Goal: Information Seeking & Learning: Learn about a topic

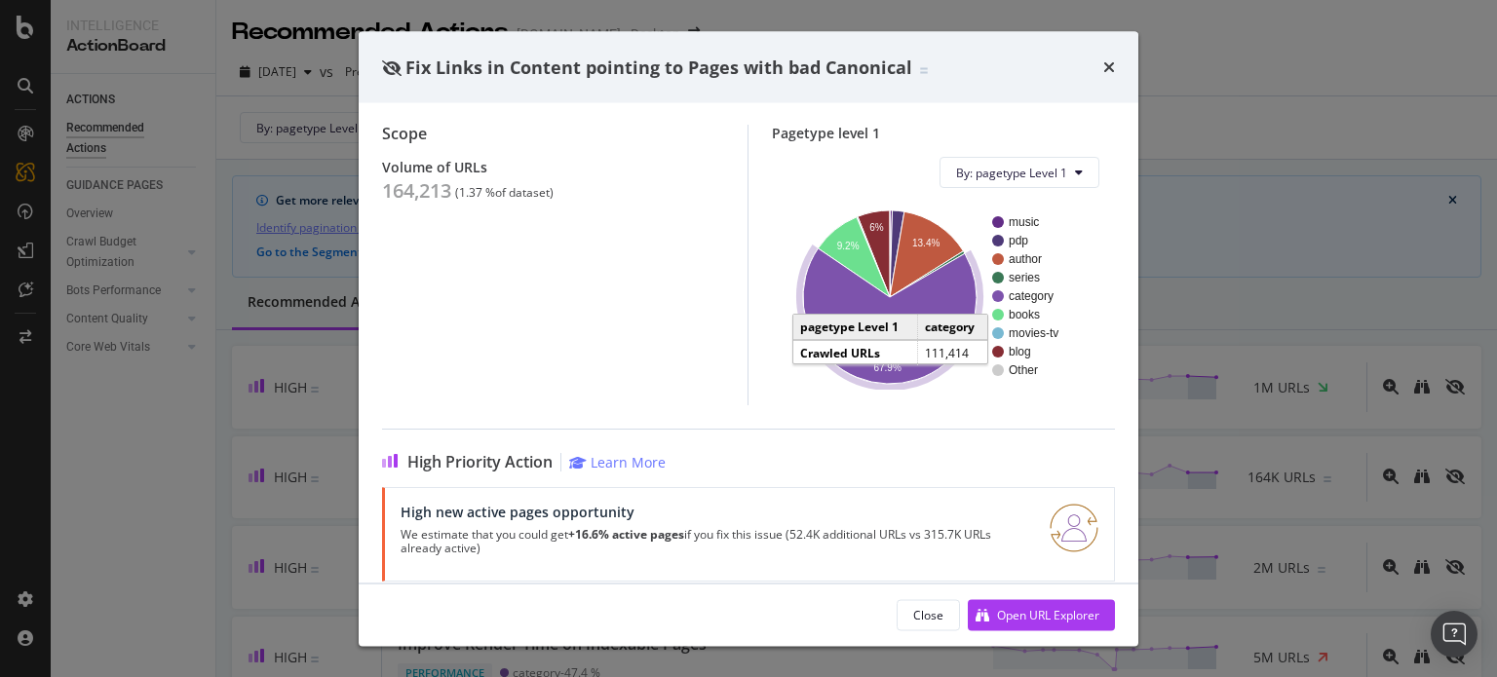
scroll to position [249, 0]
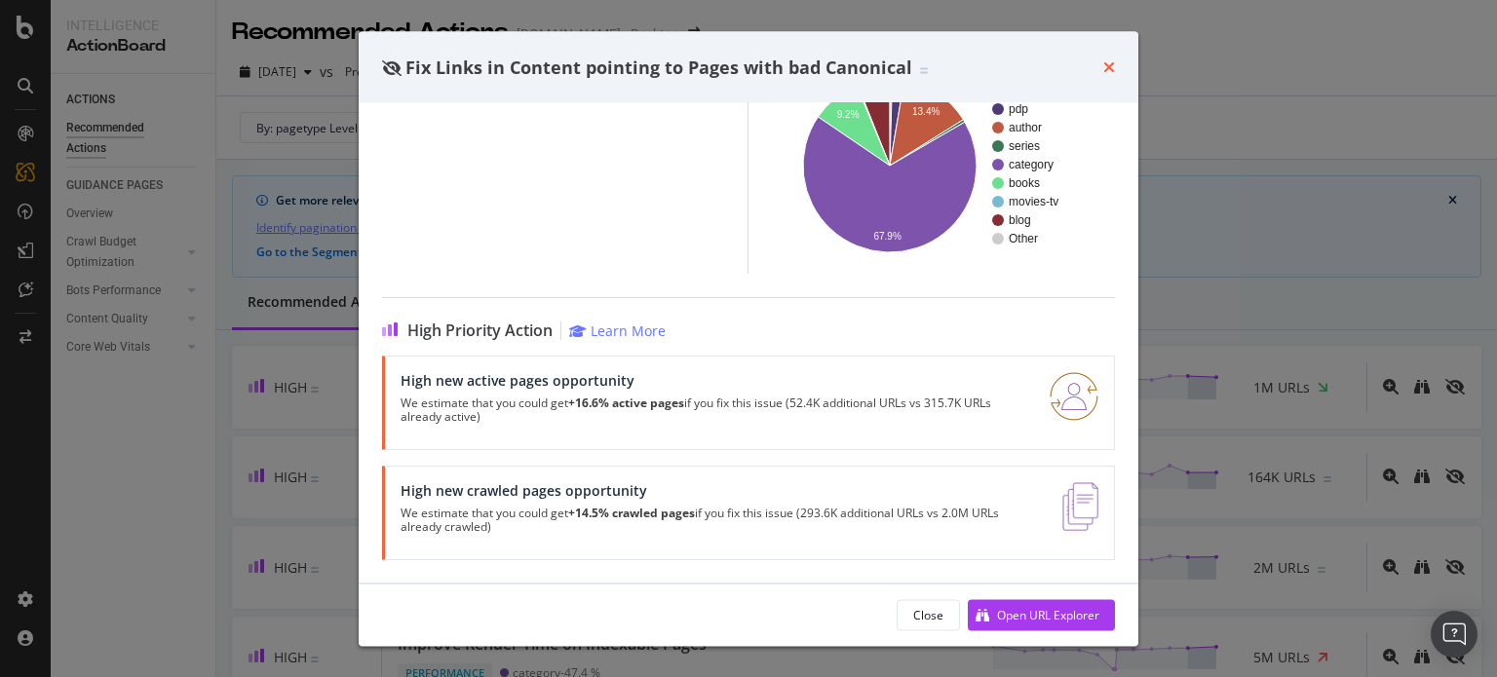
click at [1111, 61] on icon "times" at bounding box center [1109, 67] width 12 height 16
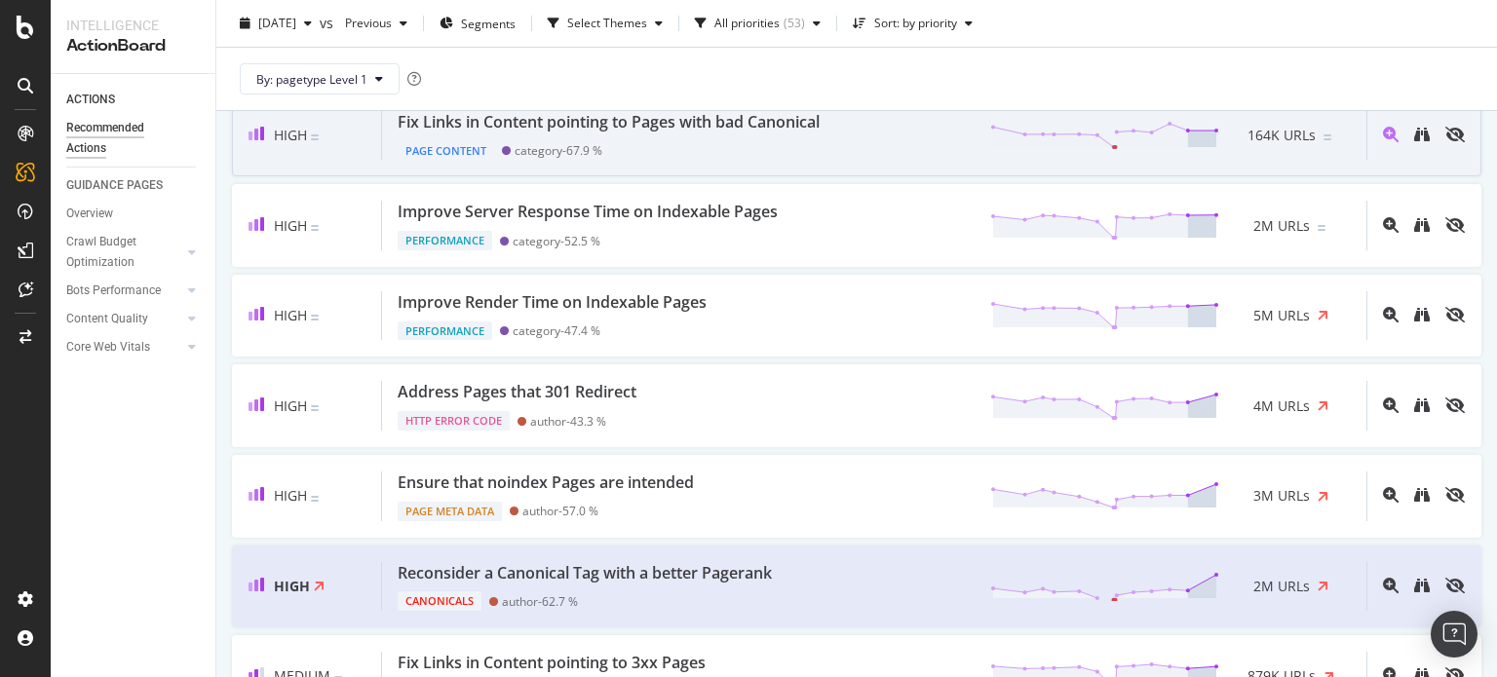
scroll to position [363, 0]
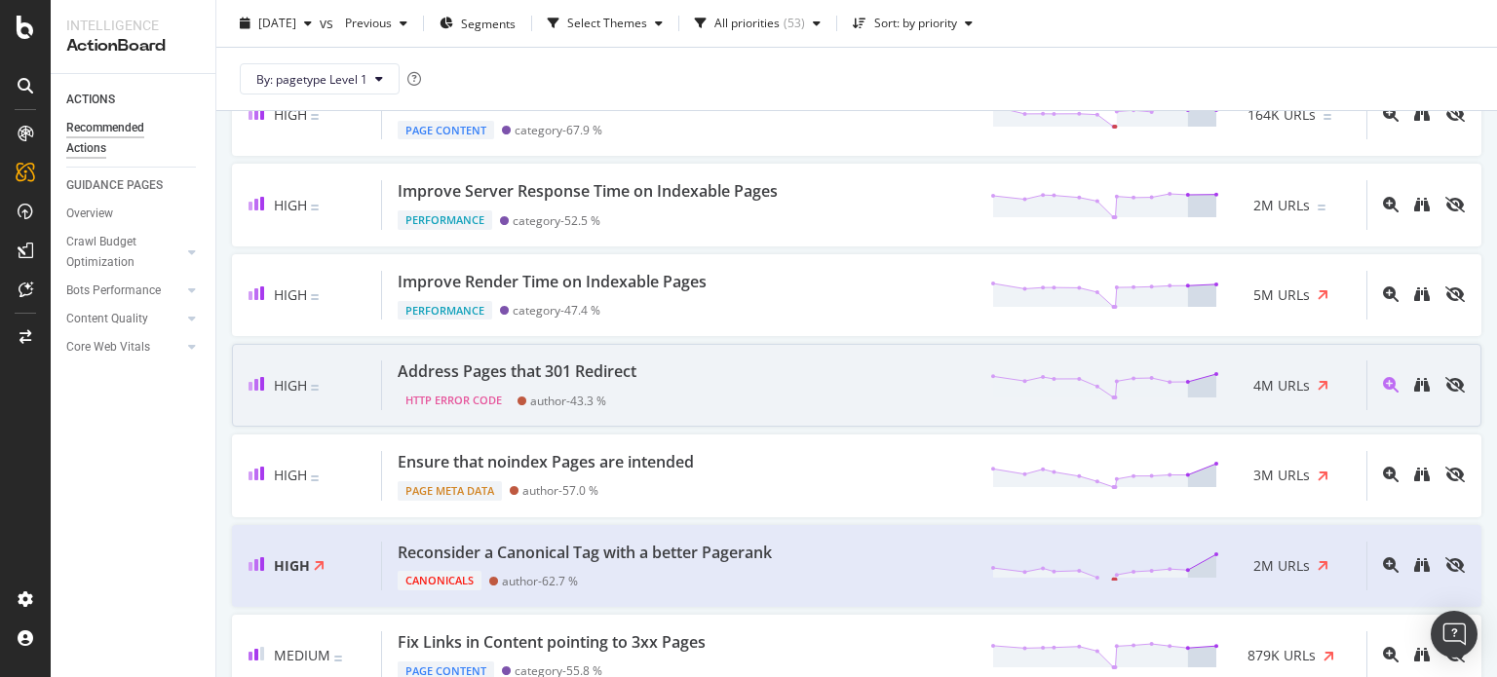
click at [913, 392] on div "Address Pages that 301 Redirect HTTP Error Code author - 43.3 % 4M URLs" at bounding box center [874, 386] width 984 height 50
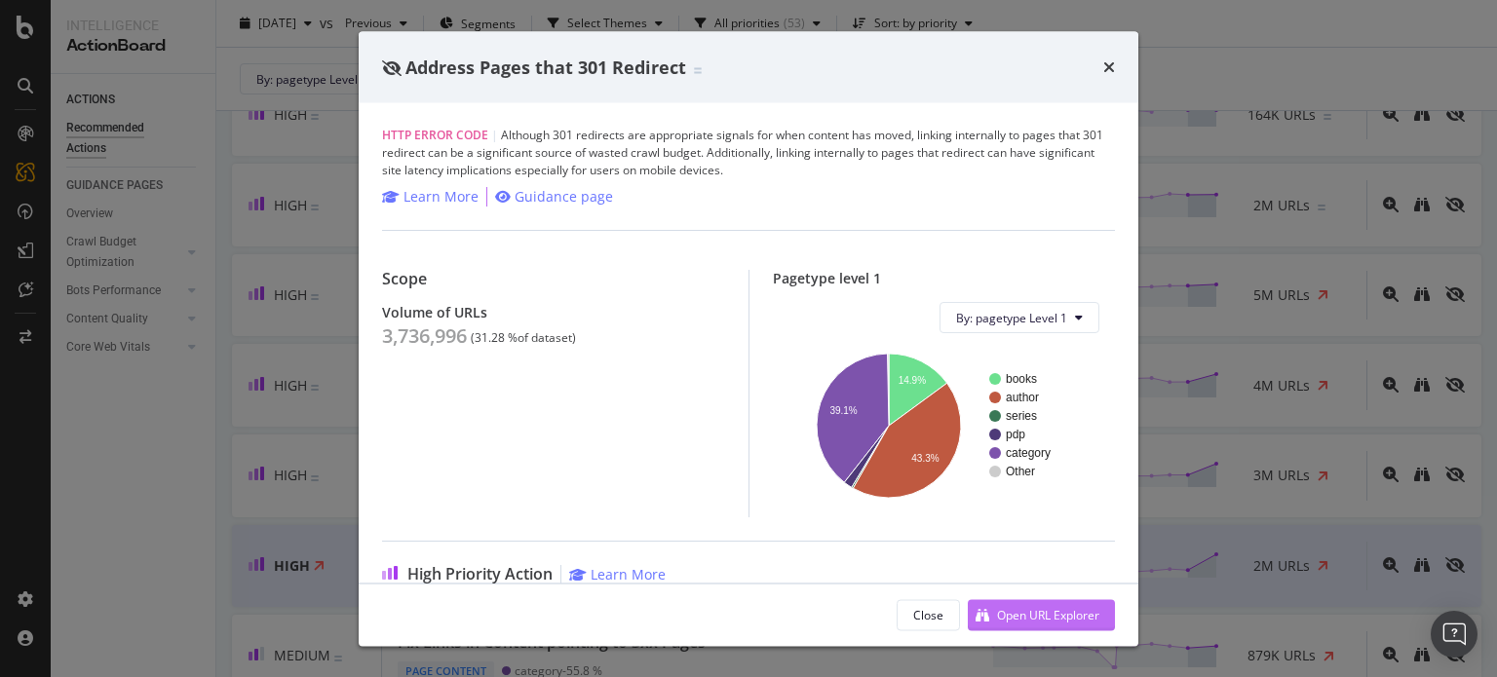
click at [1042, 603] on div "Open URL Explorer" at bounding box center [1034, 614] width 132 height 29
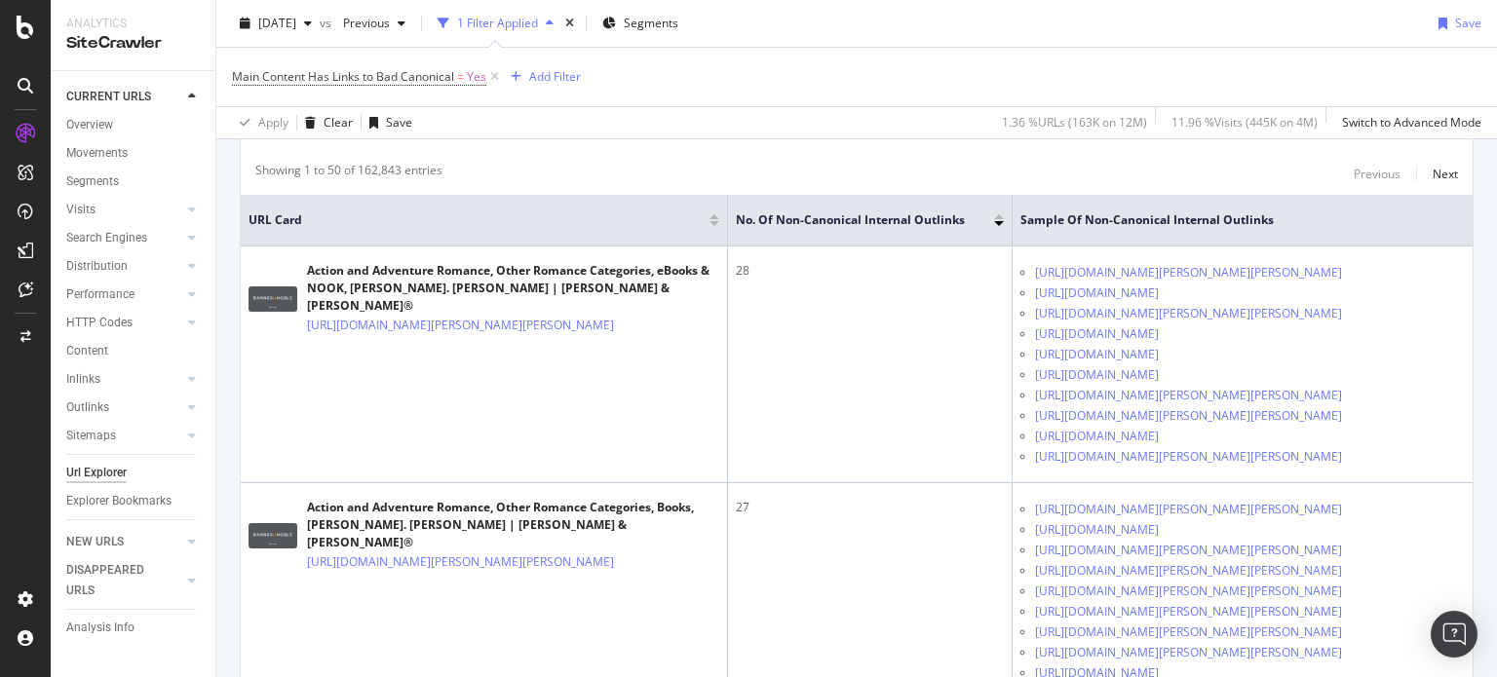
scroll to position [394, 0]
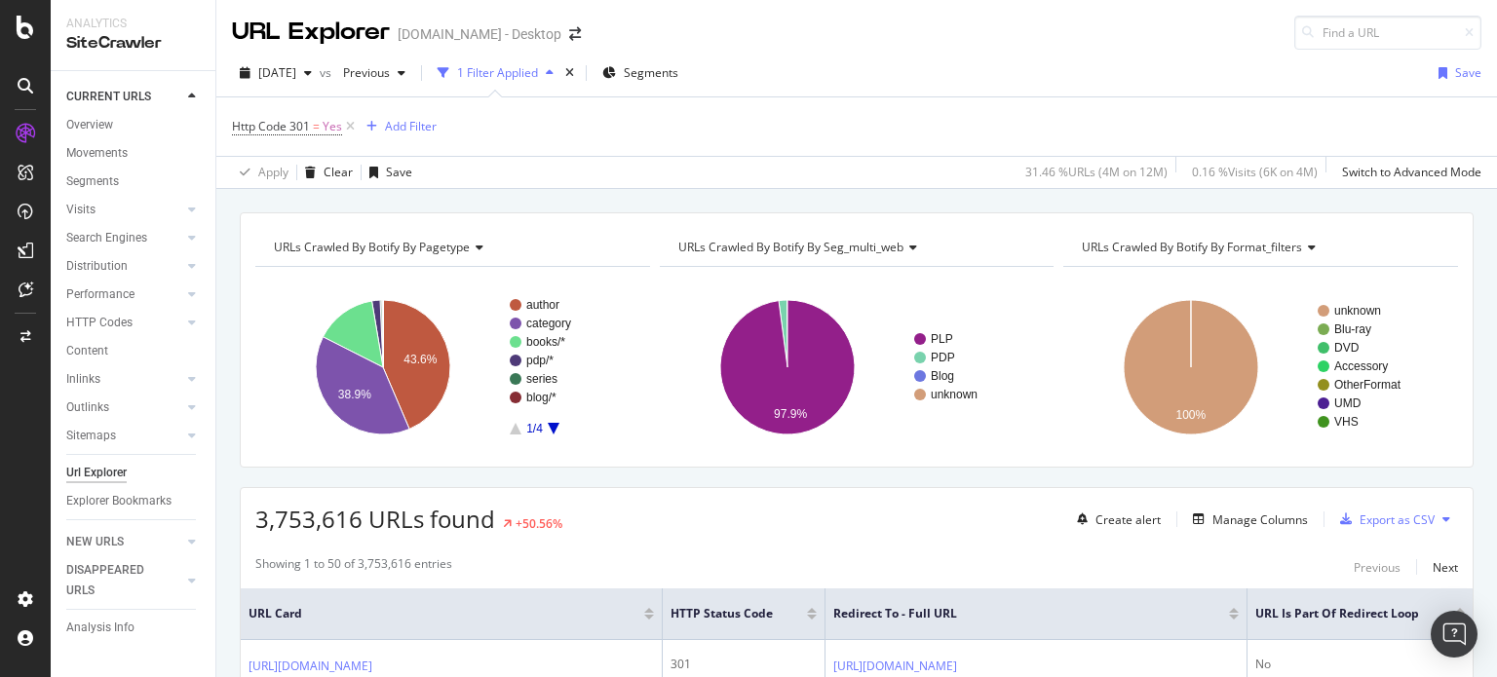
click at [965, 504] on div "3,753,616 URLs found +50.56% Create alert Manage Columns Export as CSV" at bounding box center [857, 512] width 1232 height 48
click at [970, 217] on div "URLs Crawled By Botify By pagetype Chart (by Value) Table Expand Export as CSV …" at bounding box center [857, 339] width 1234 height 255
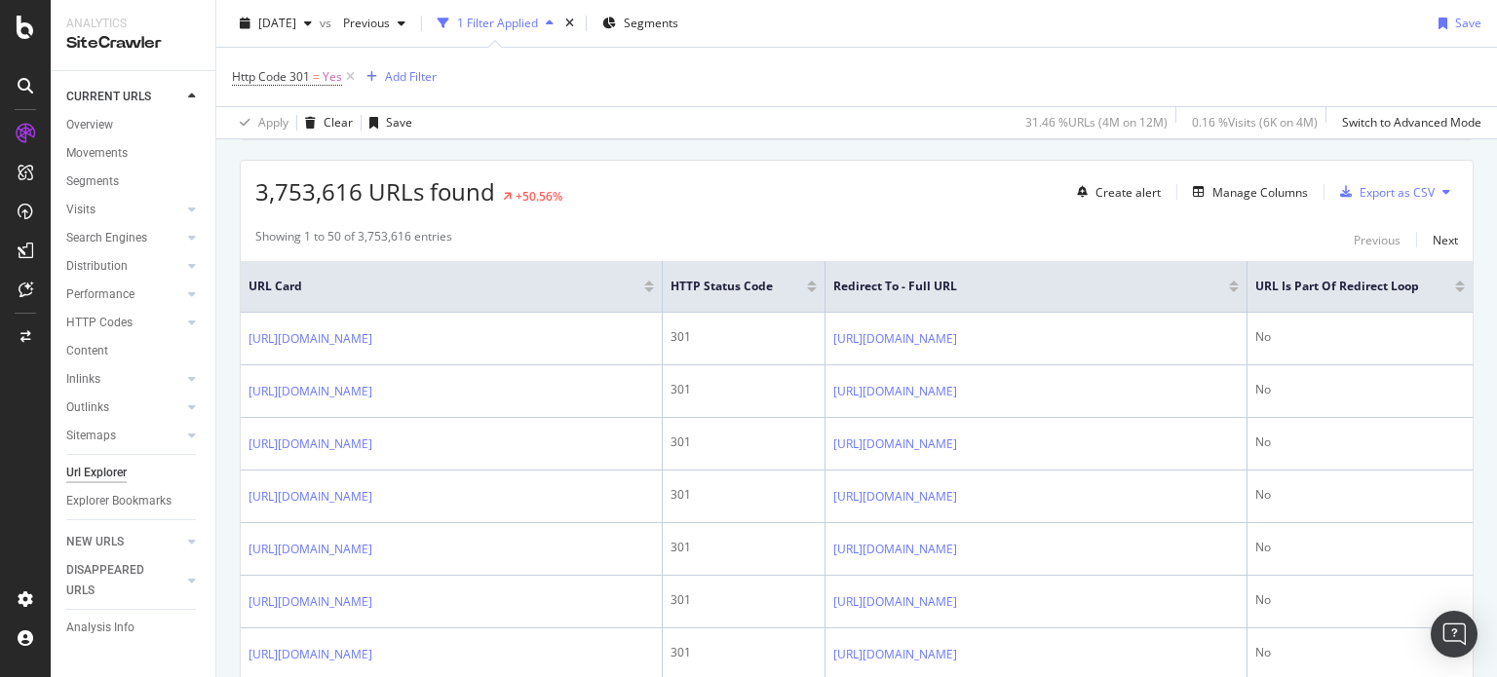
scroll to position [296, 0]
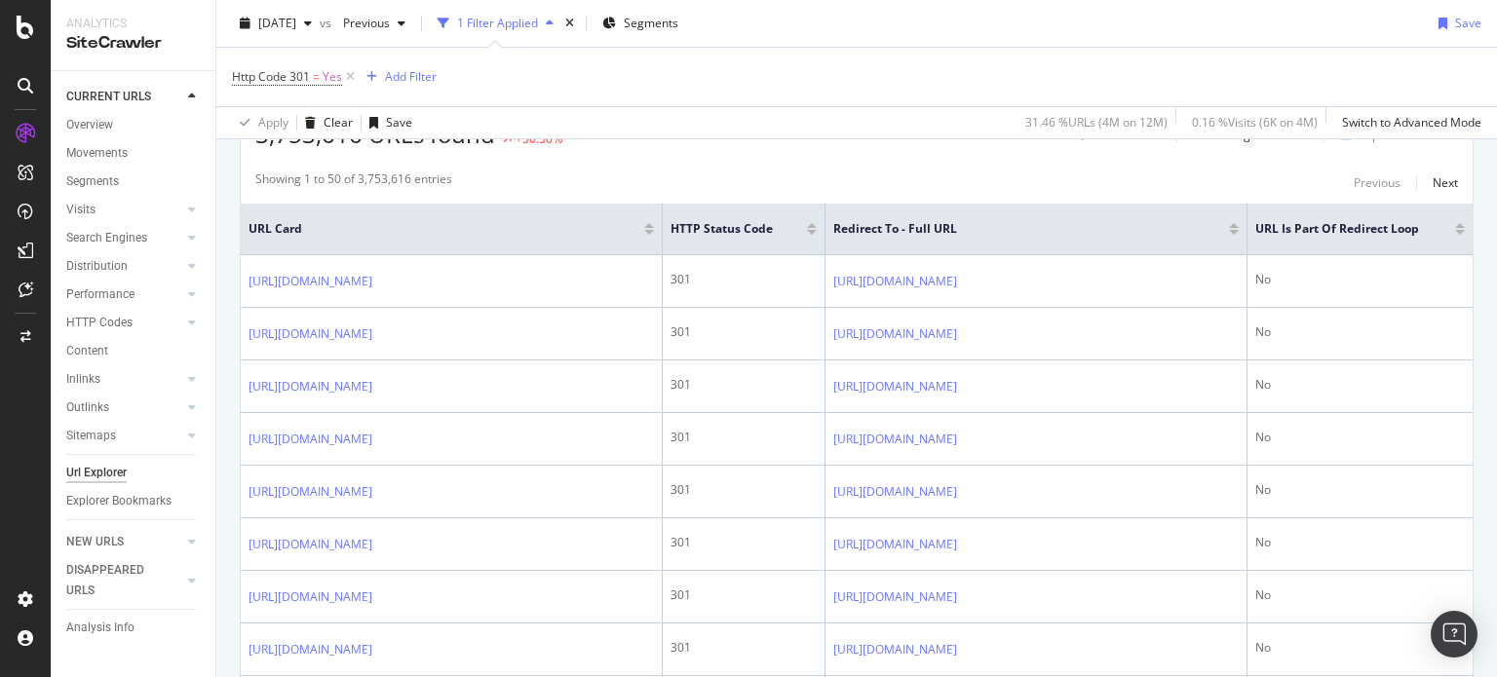
click at [1170, 58] on div "Http Code 301 = Yes Add Filter" at bounding box center [856, 77] width 1249 height 58
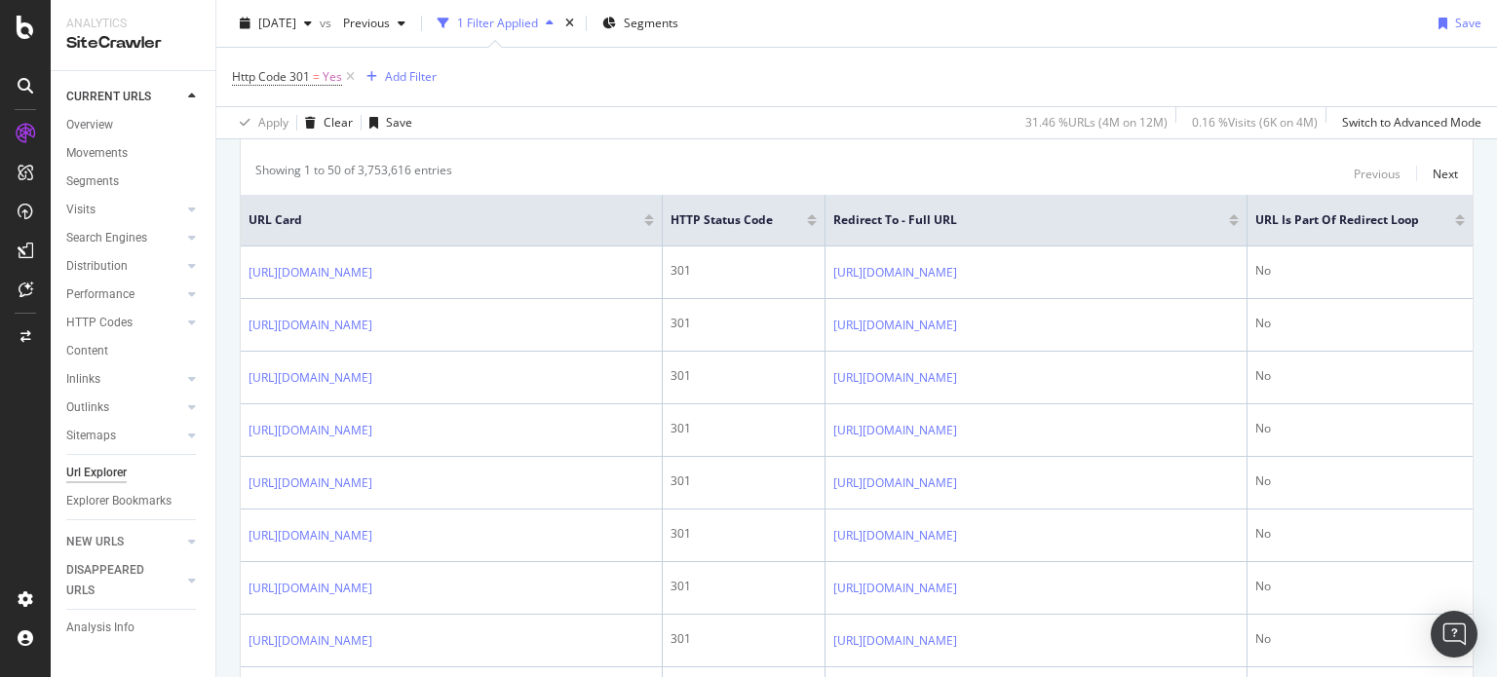
scroll to position [396, 0]
click at [1197, 172] on div "Showing 1 to 50 of 3,753,616 entries Previous Next" at bounding box center [857, 171] width 1232 height 23
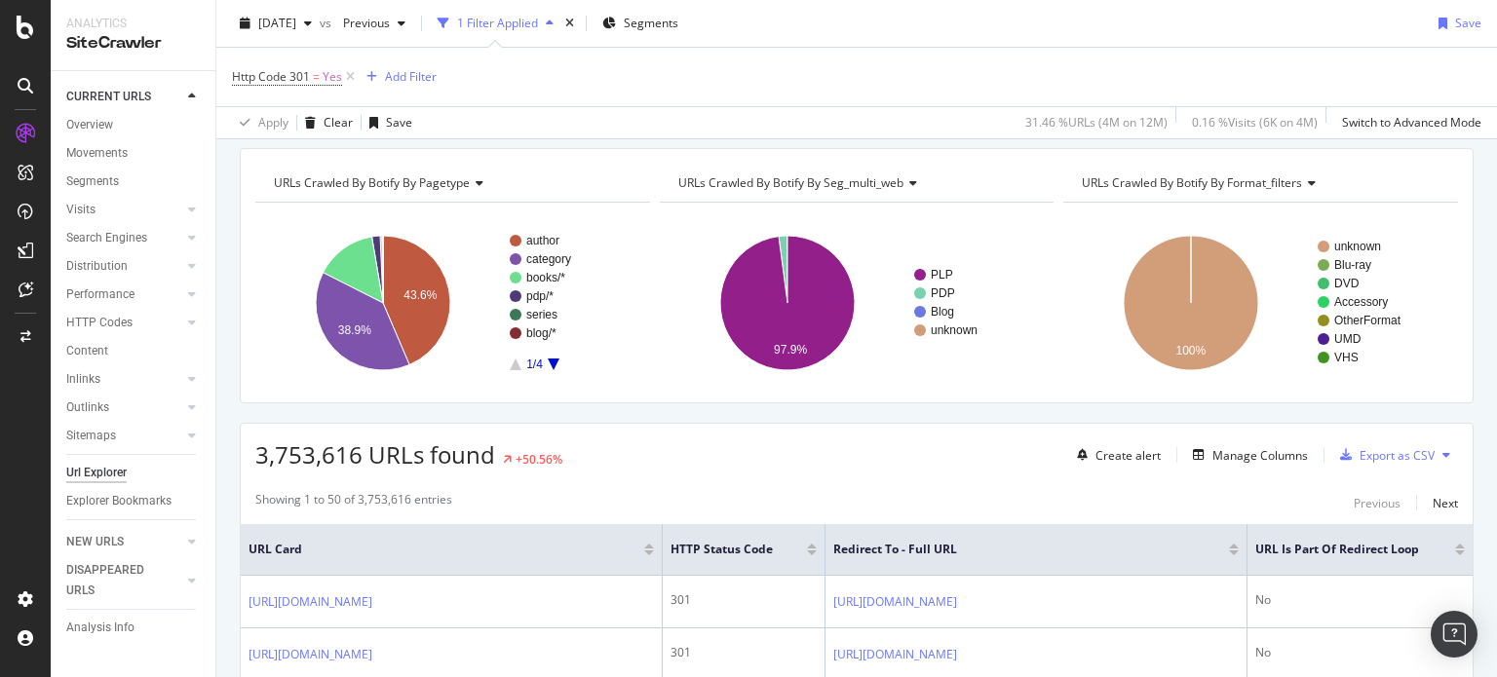
scroll to position [0, 0]
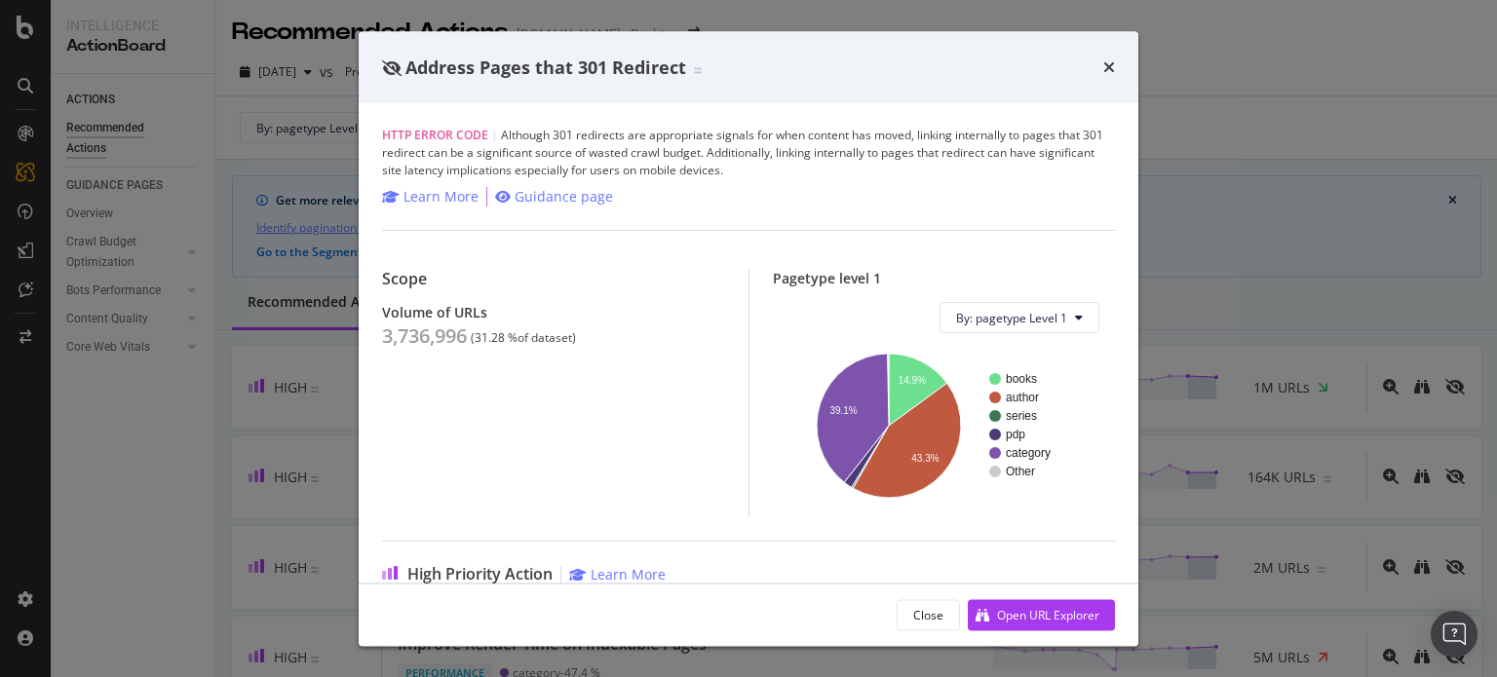
click at [1114, 67] on icon "times" at bounding box center [1109, 67] width 12 height 16
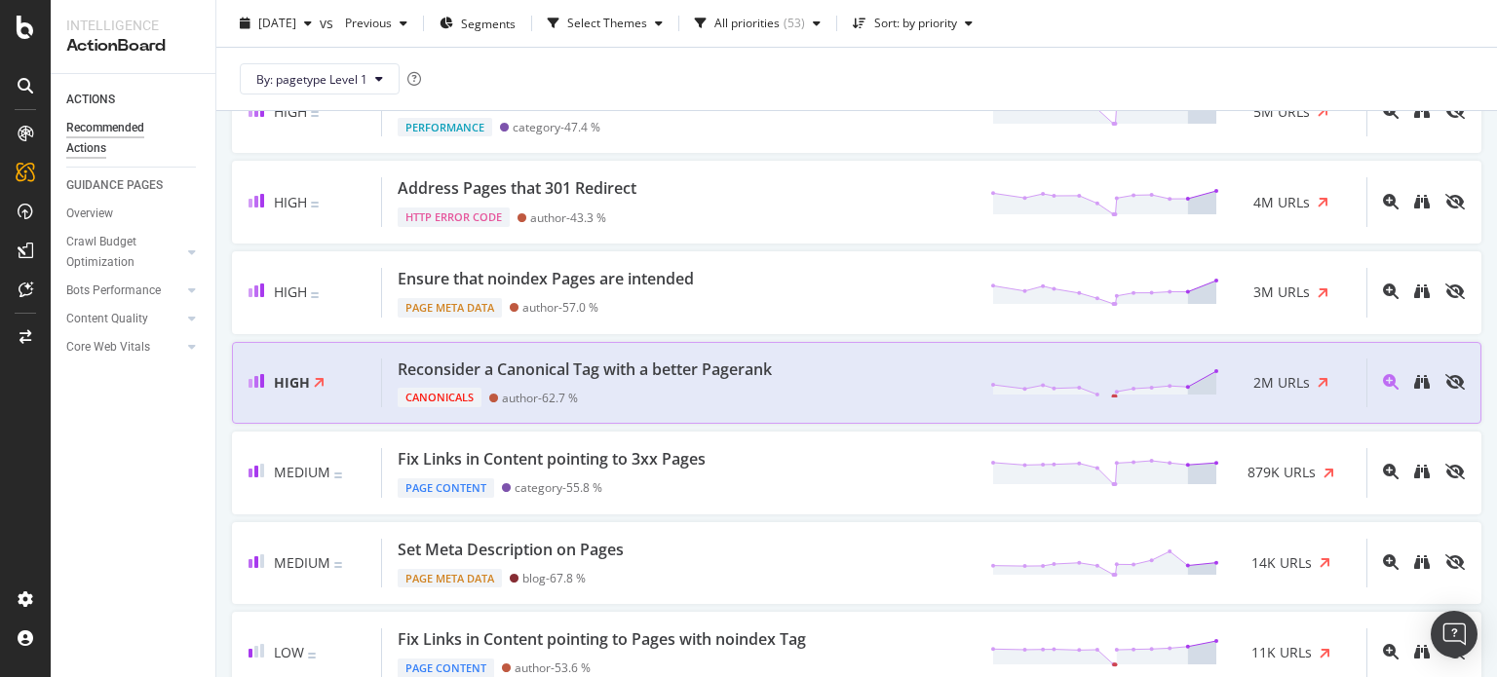
scroll to position [550, 0]
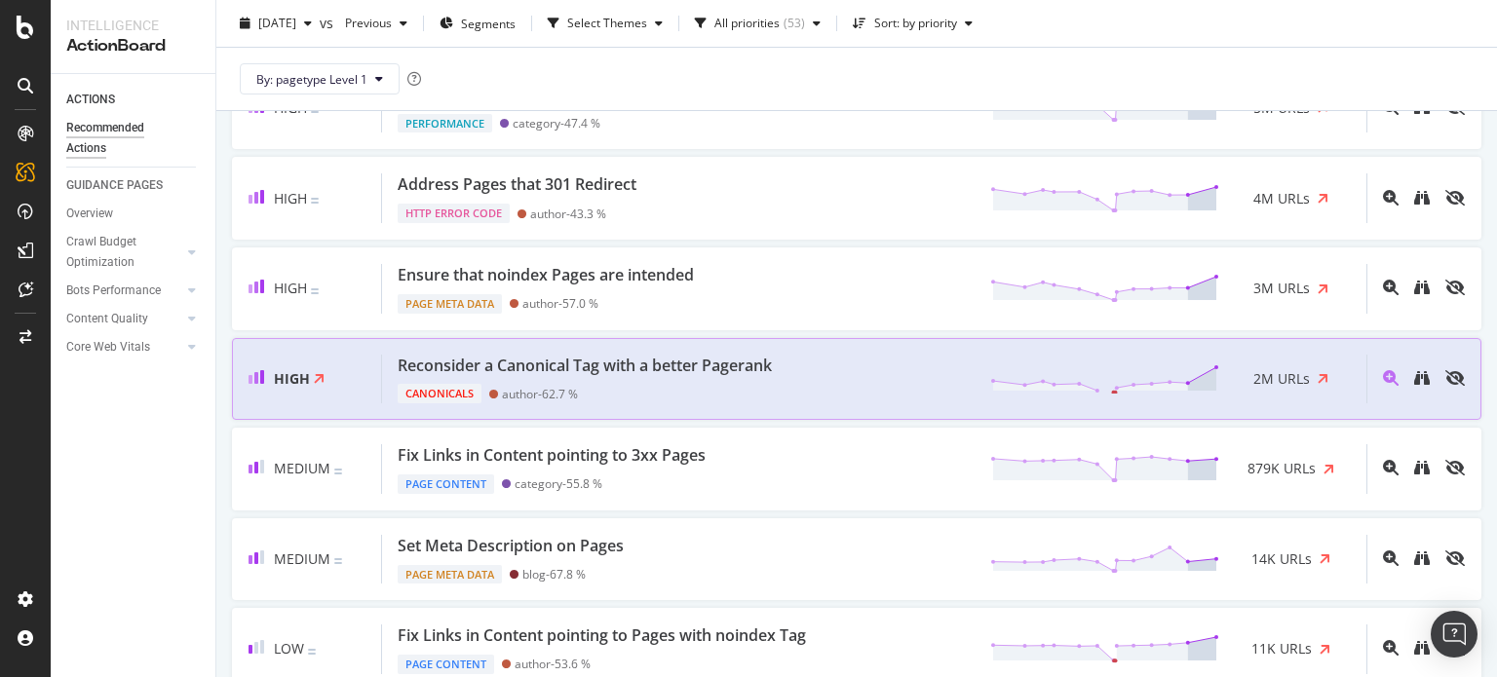
click at [848, 372] on div "Reconsider a Canonical Tag with a better Pagerank Canonicals author - 62.7 % 2M…" at bounding box center [874, 380] width 984 height 50
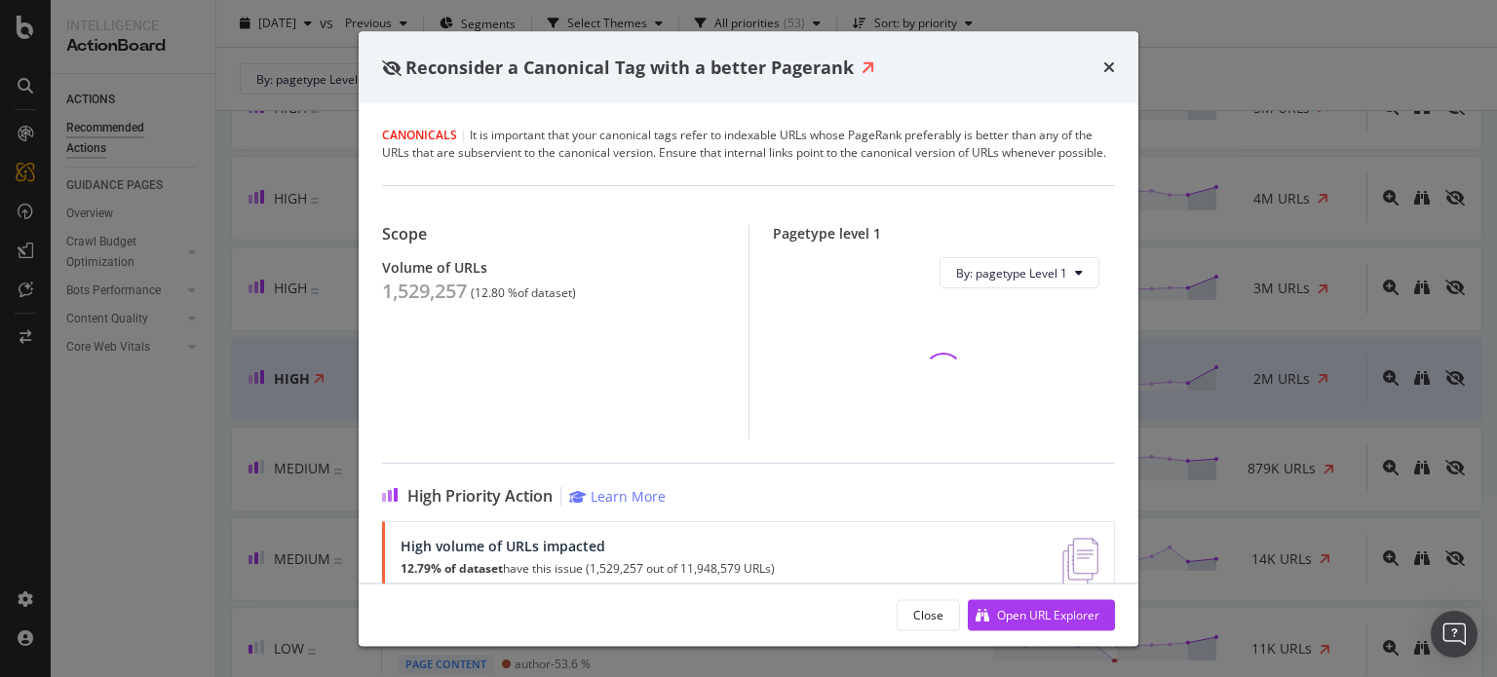
click at [1119, 67] on div "Reconsider a Canonical Tag with a better Pagerank" at bounding box center [749, 67] width 780 height 72
click at [1107, 66] on icon "times" at bounding box center [1109, 67] width 12 height 16
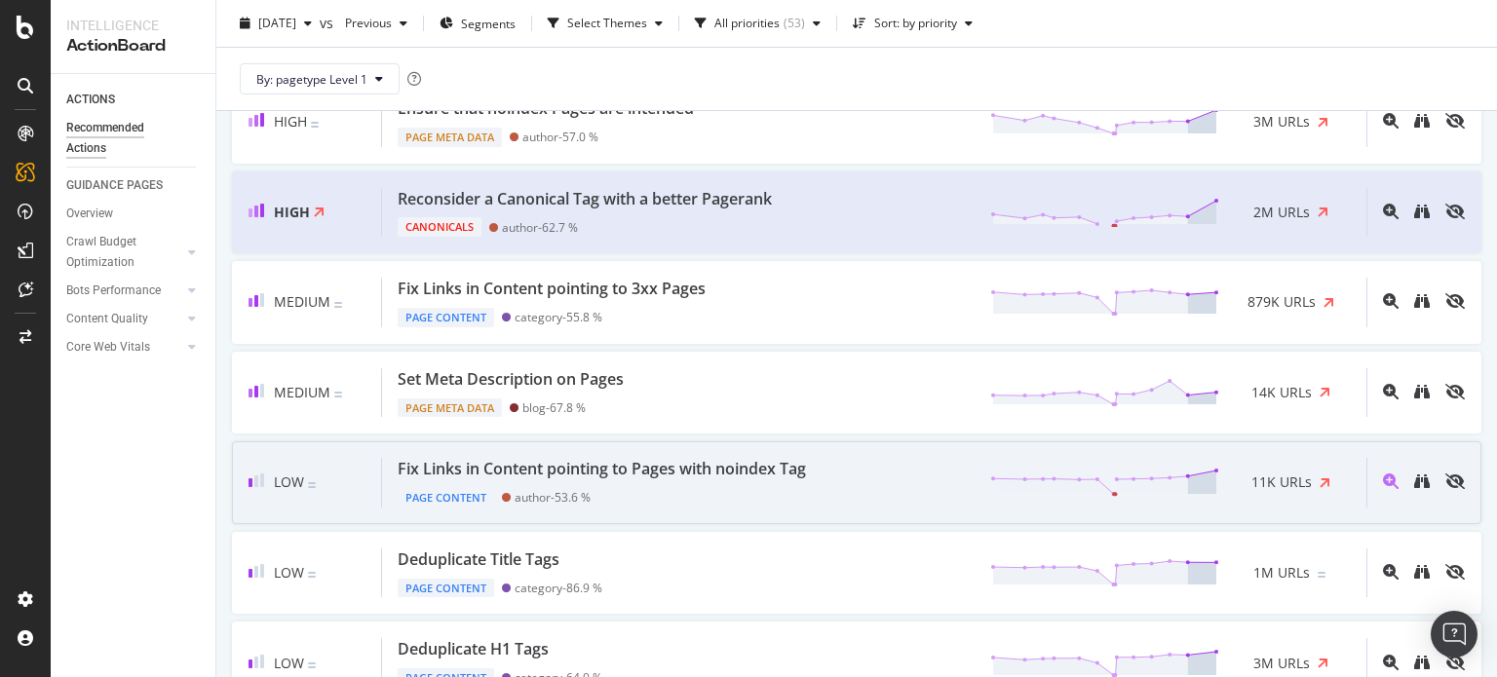
scroll to position [717, 0]
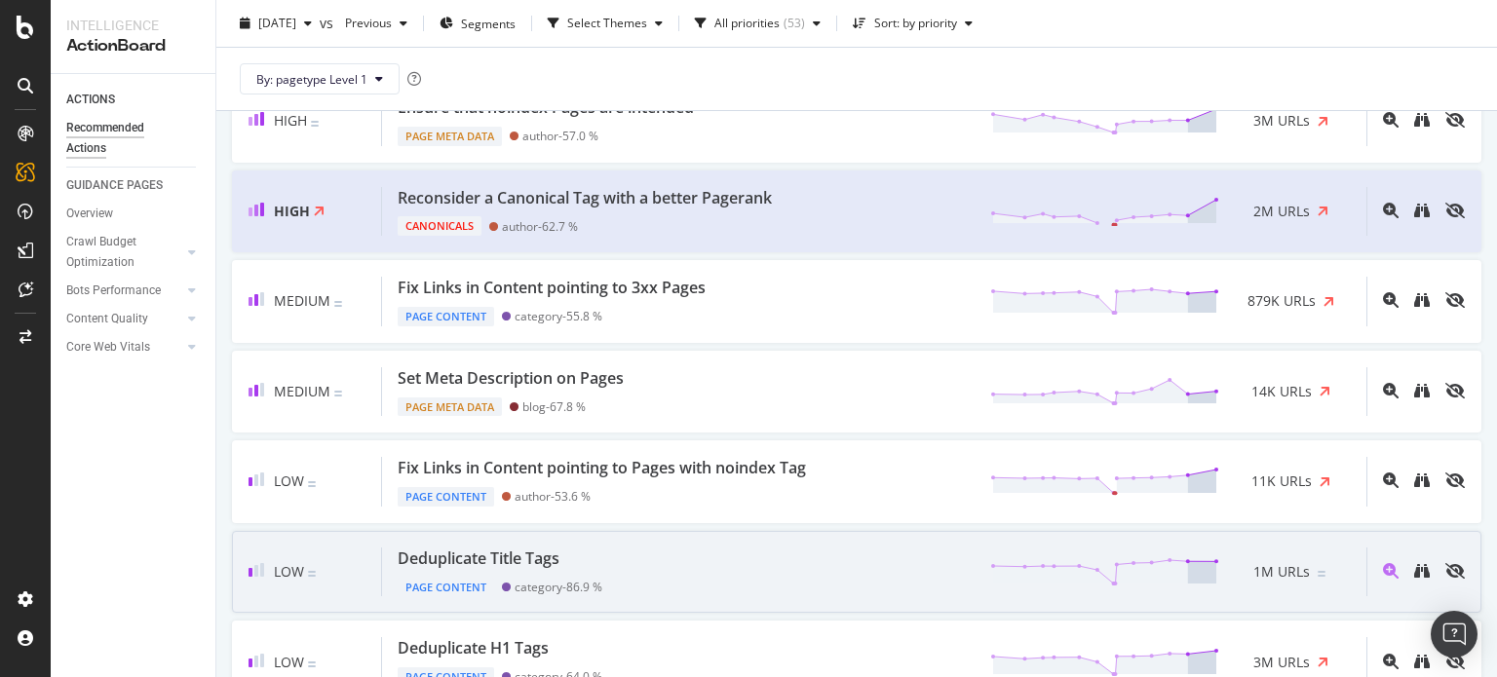
click at [738, 533] on div "Low Deduplicate Title Tags Page Content category - 86.9 % 1M URLs" at bounding box center [856, 572] width 1249 height 83
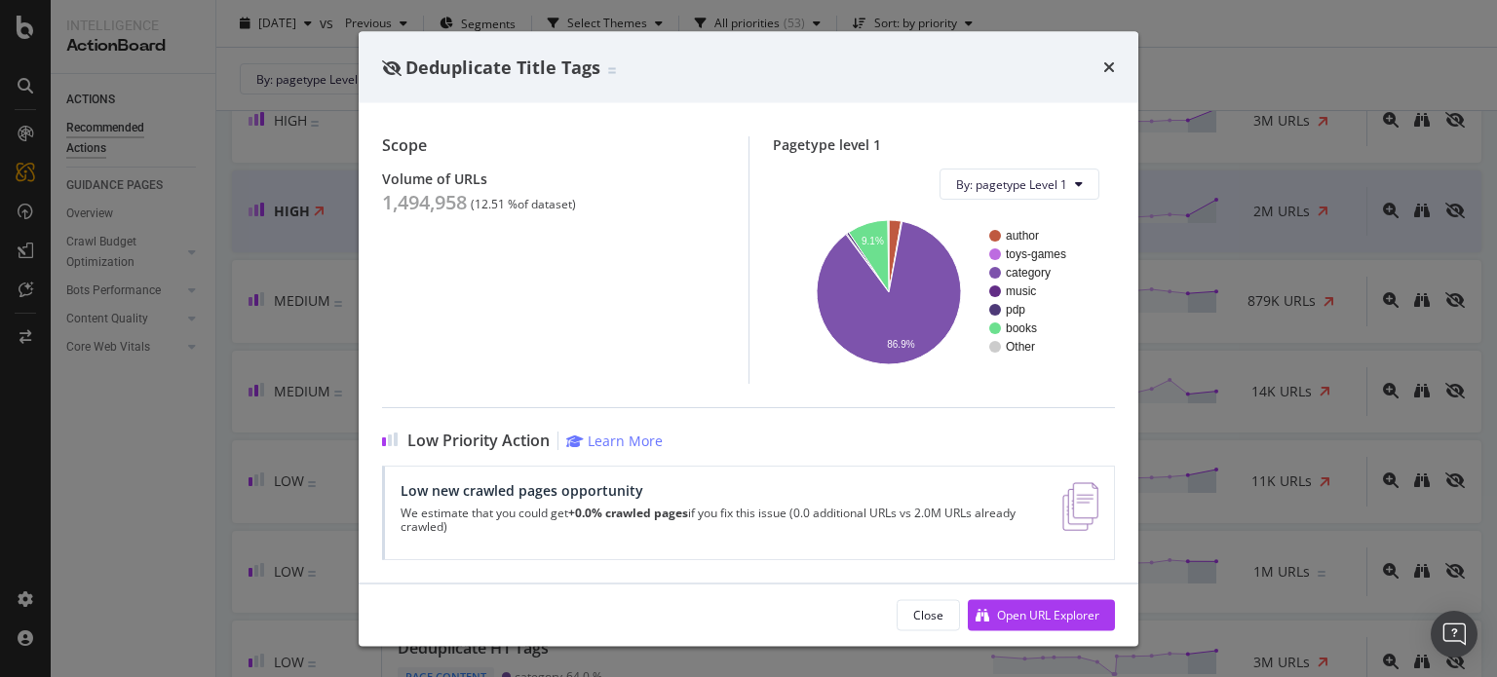
scroll to position [108, 0]
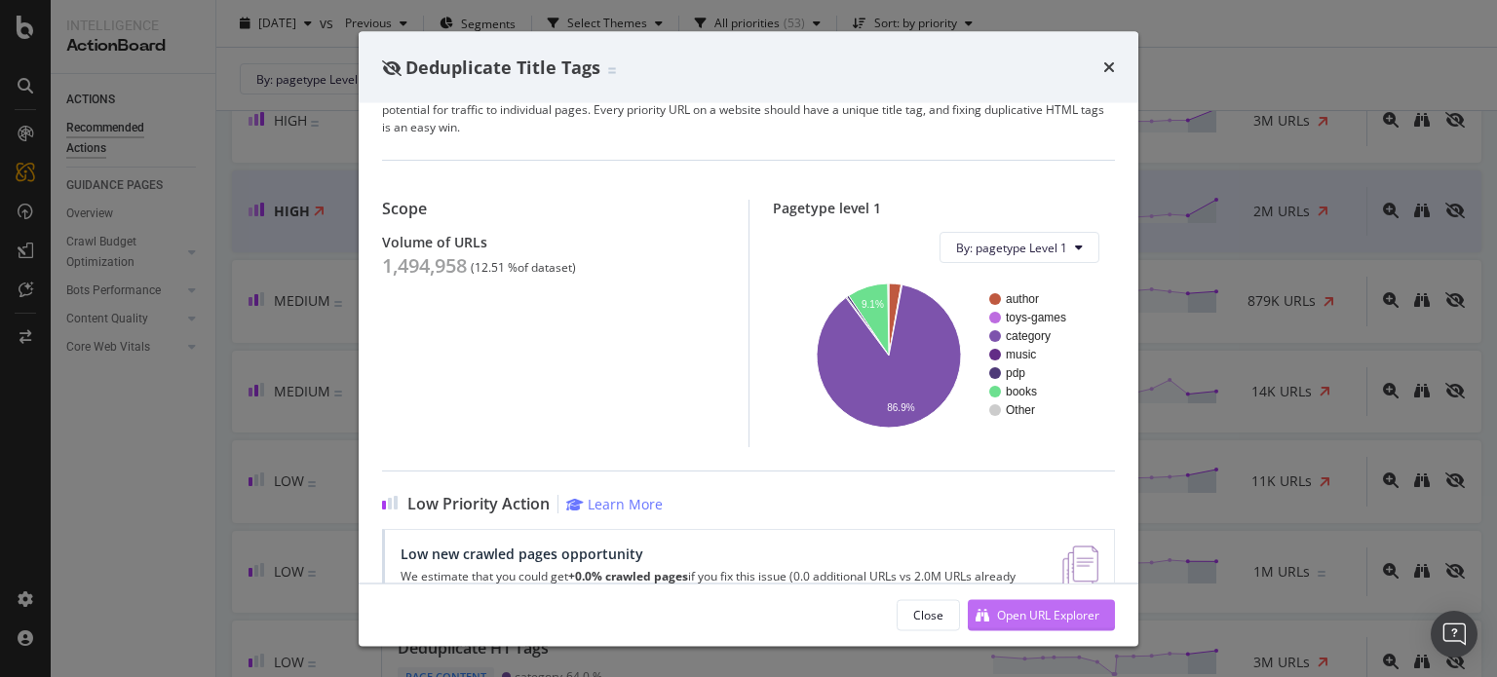
click at [1057, 619] on div "Open URL Explorer" at bounding box center [1048, 614] width 102 height 17
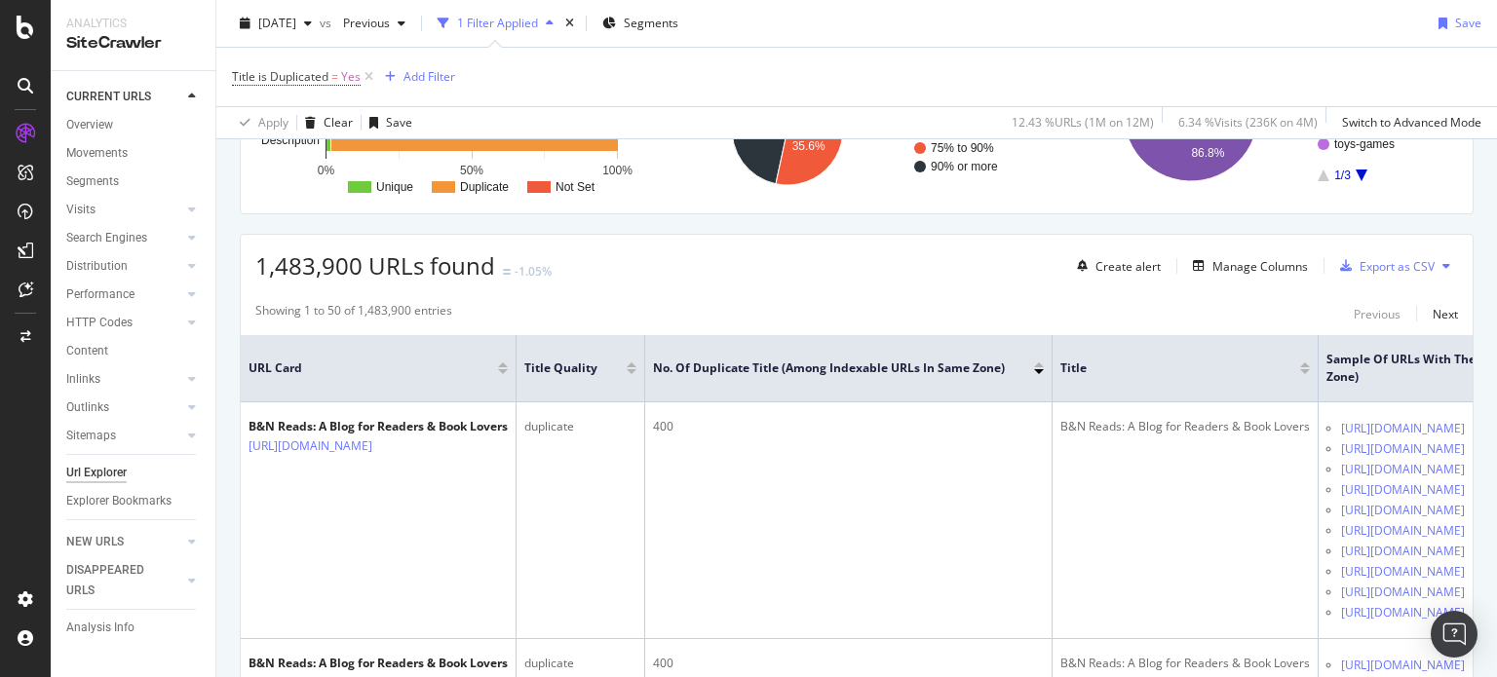
drag, startPoint x: 442, startPoint y: 89, endPoint x: 749, endPoint y: 387, distance: 427.3
click at [749, 387] on div "URL Explorer [DOMAIN_NAME] - Desktop [DATE] vs Previous 1 Filter Applied Segmen…" at bounding box center [856, 338] width 1281 height 677
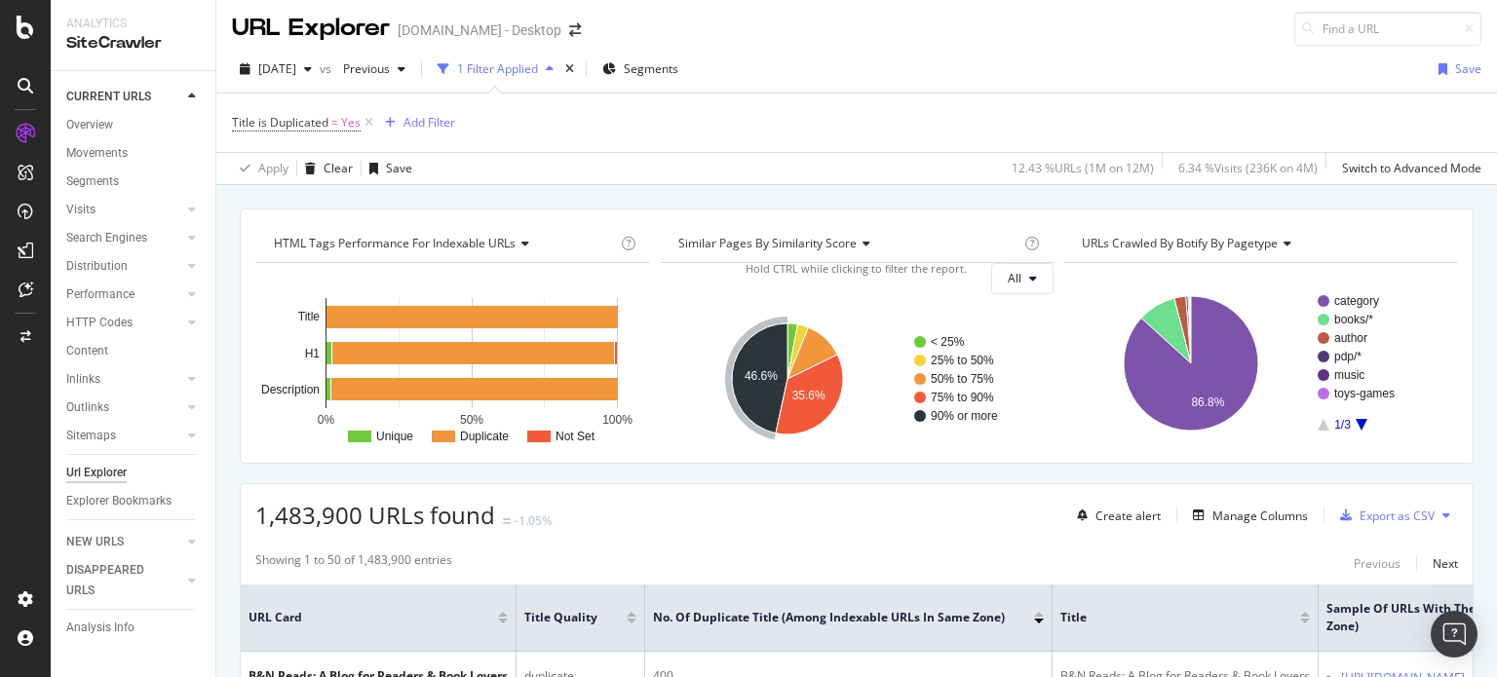
scroll to position [4, 0]
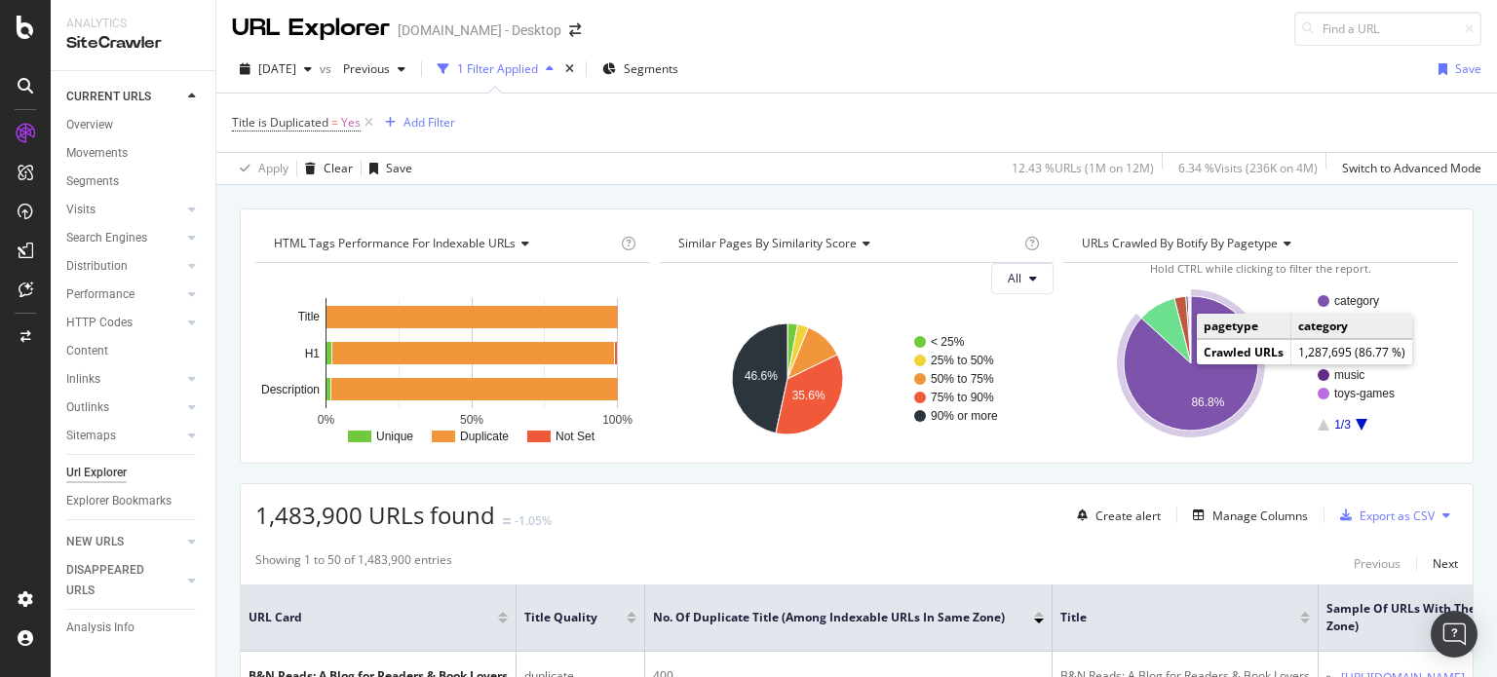
click at [1190, 389] on icon "A chart." at bounding box center [1191, 363] width 134 height 134
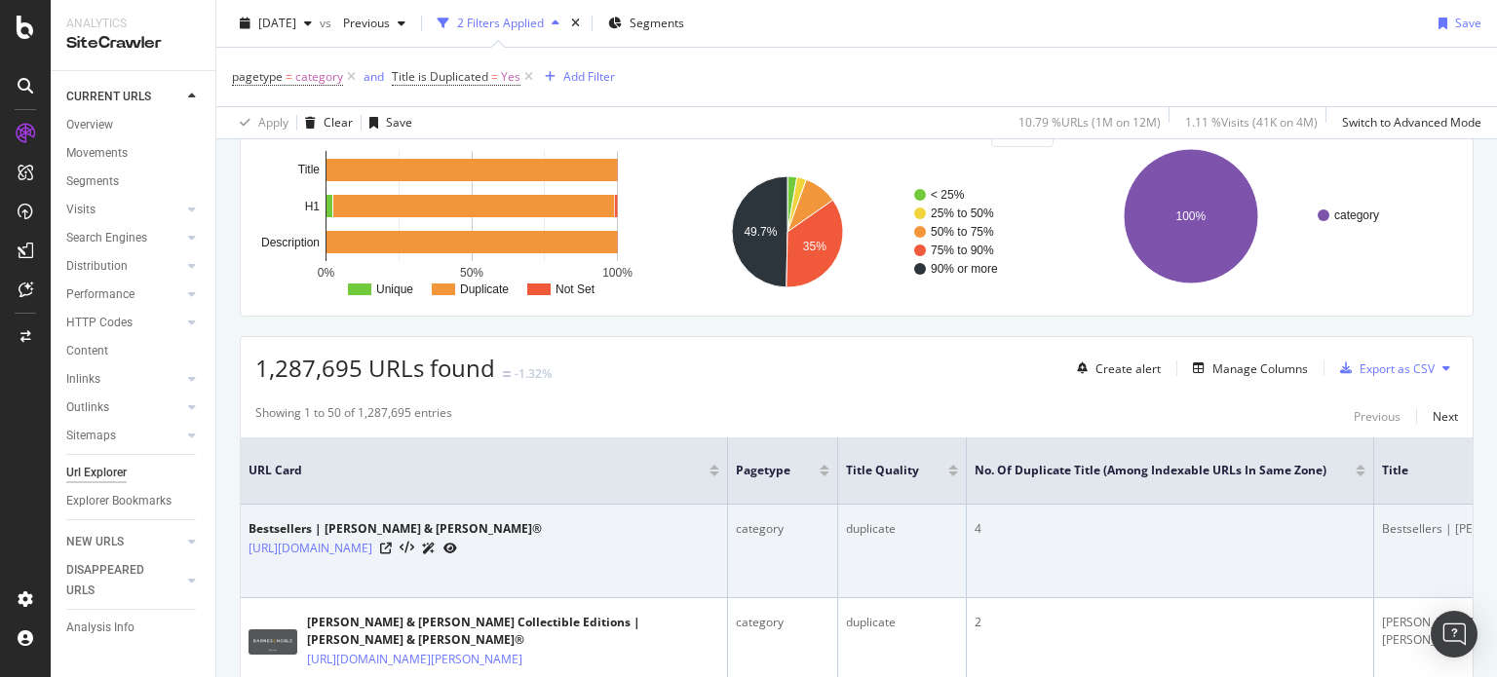
scroll to position [202, 0]
